Goal: Find contact information: Find contact information

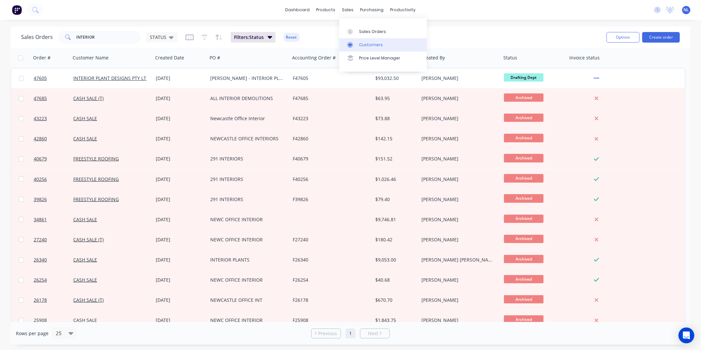
click at [357, 41] on link "Customers" at bounding box center [383, 44] width 88 height 13
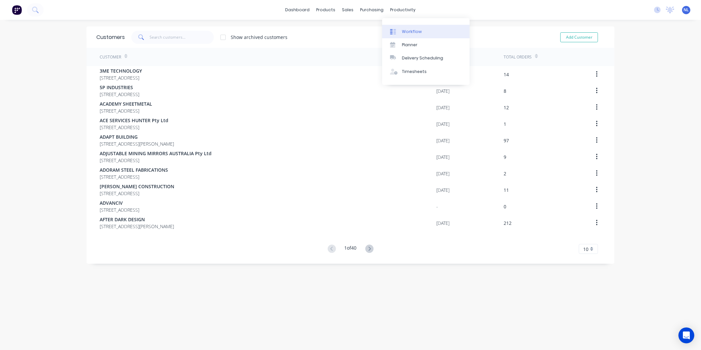
click at [402, 26] on link "Workflow" at bounding box center [426, 31] width 88 height 13
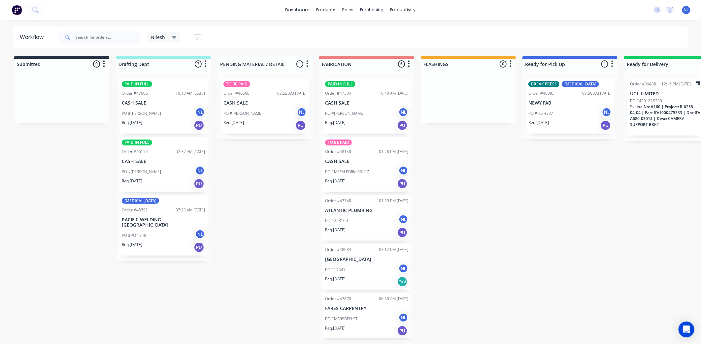
click at [170, 229] on div "PO #PO 1349 NL" at bounding box center [163, 235] width 83 height 13
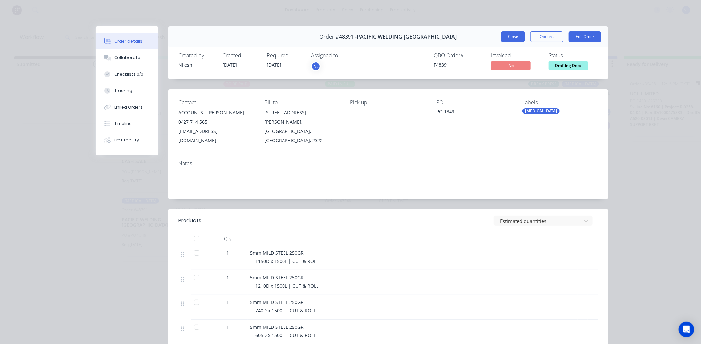
click at [518, 37] on button "Close" at bounding box center [513, 36] width 24 height 11
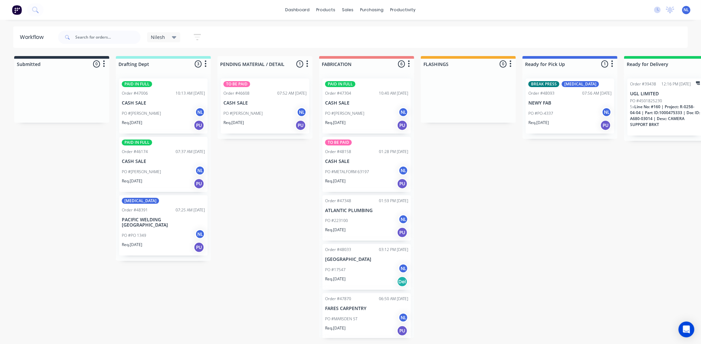
click at [159, 222] on p "PACIFIC WELDING [GEOGRAPHIC_DATA]" at bounding box center [163, 222] width 83 height 11
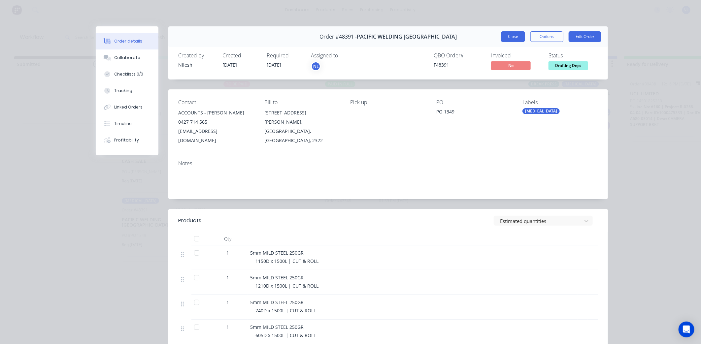
click at [511, 36] on button "Close" at bounding box center [513, 36] width 24 height 11
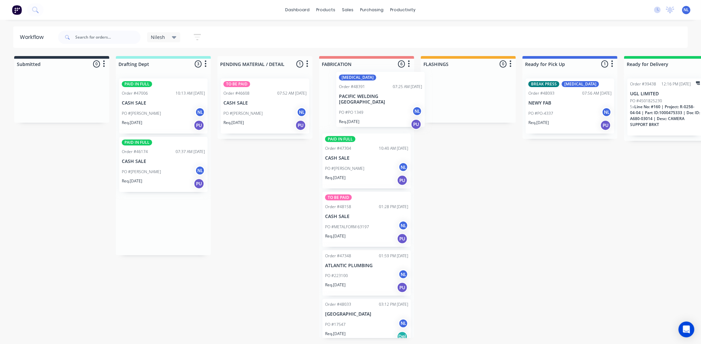
drag, startPoint x: 159, startPoint y: 229, endPoint x: 380, endPoint y: 102, distance: 254.9
click at [380, 102] on div "Submitted 0 Sort By Created date Required date Order number Customer name Most …" at bounding box center [545, 197] width 1101 height 282
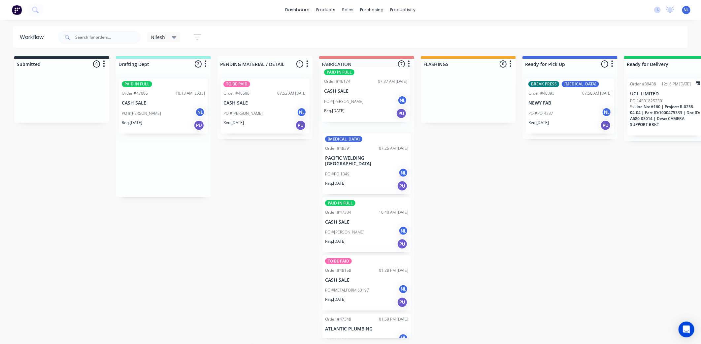
drag, startPoint x: 152, startPoint y: 170, endPoint x: 362, endPoint y: 100, distance: 221.1
click at [362, 100] on div "Submitted 0 Sort By Created date Required date Order number Customer name Most …" at bounding box center [545, 197] width 1101 height 282
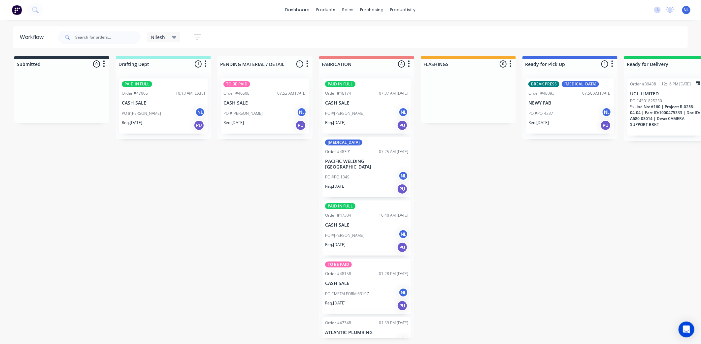
click at [190, 6] on div "dashboard products sales purchasing productivity dashboard products Product Cat…" at bounding box center [350, 10] width 701 height 20
click at [353, 27] on link "Sales Orders" at bounding box center [383, 31] width 88 height 13
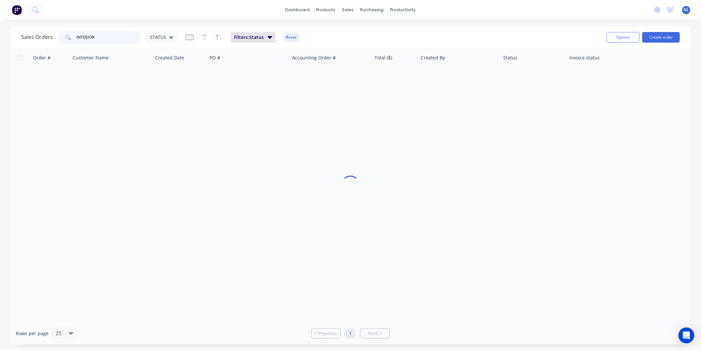
click at [109, 31] on input "INTERIOR" at bounding box center [109, 37] width 64 height 13
drag, startPoint x: 74, startPoint y: 42, endPoint x: 12, endPoint y: 52, distance: 63.0
click at [14, 52] on div "Sales Orders INTERIOR STATUS Filters: Status Reset Options Create order Order #…" at bounding box center [351, 185] width 680 height 318
click at [117, 36] on input "48116" at bounding box center [109, 37] width 64 height 13
type input "48116"
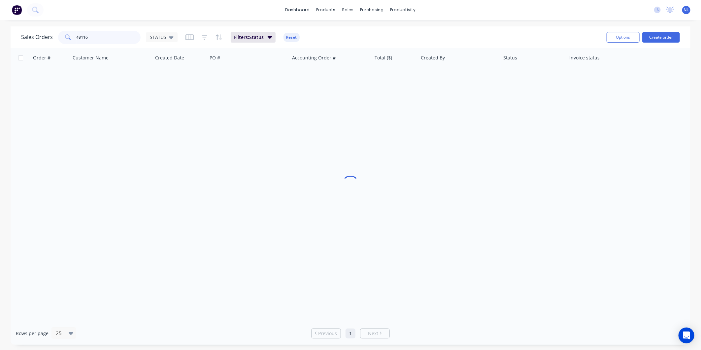
drag, startPoint x: 90, startPoint y: 40, endPoint x: 58, endPoint y: 41, distance: 31.4
click at [58, 41] on div "48116" at bounding box center [99, 37] width 83 height 13
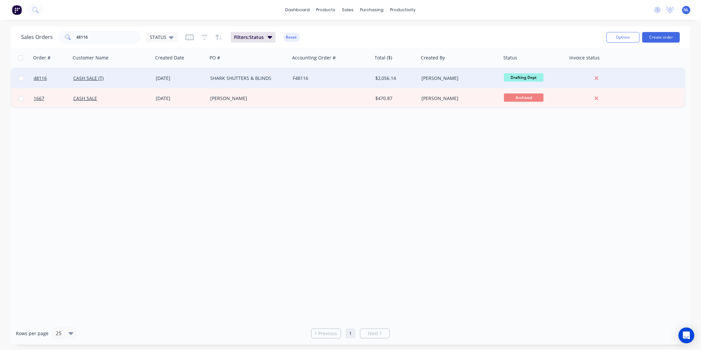
click at [295, 81] on div "F48116" at bounding box center [329, 78] width 73 height 7
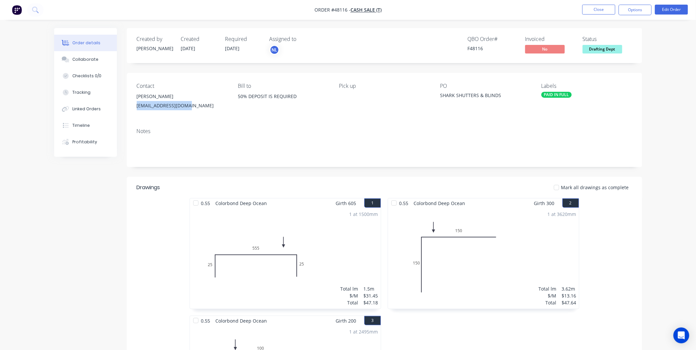
drag, startPoint x: 193, startPoint y: 105, endPoint x: 133, endPoint y: 105, distance: 59.8
click at [133, 105] on div "Contact [PERSON_NAME] [EMAIL_ADDRESS][DOMAIN_NAME] Bill to 50% DEPOSIT IS REQUI…" at bounding box center [384, 98] width 515 height 50
drag, startPoint x: 133, startPoint y: 105, endPoint x: 149, endPoint y: 107, distance: 15.6
copy div "[EMAIL_ADDRESS][DOMAIN_NAME]"
